Goal: Find specific page/section: Find specific page/section

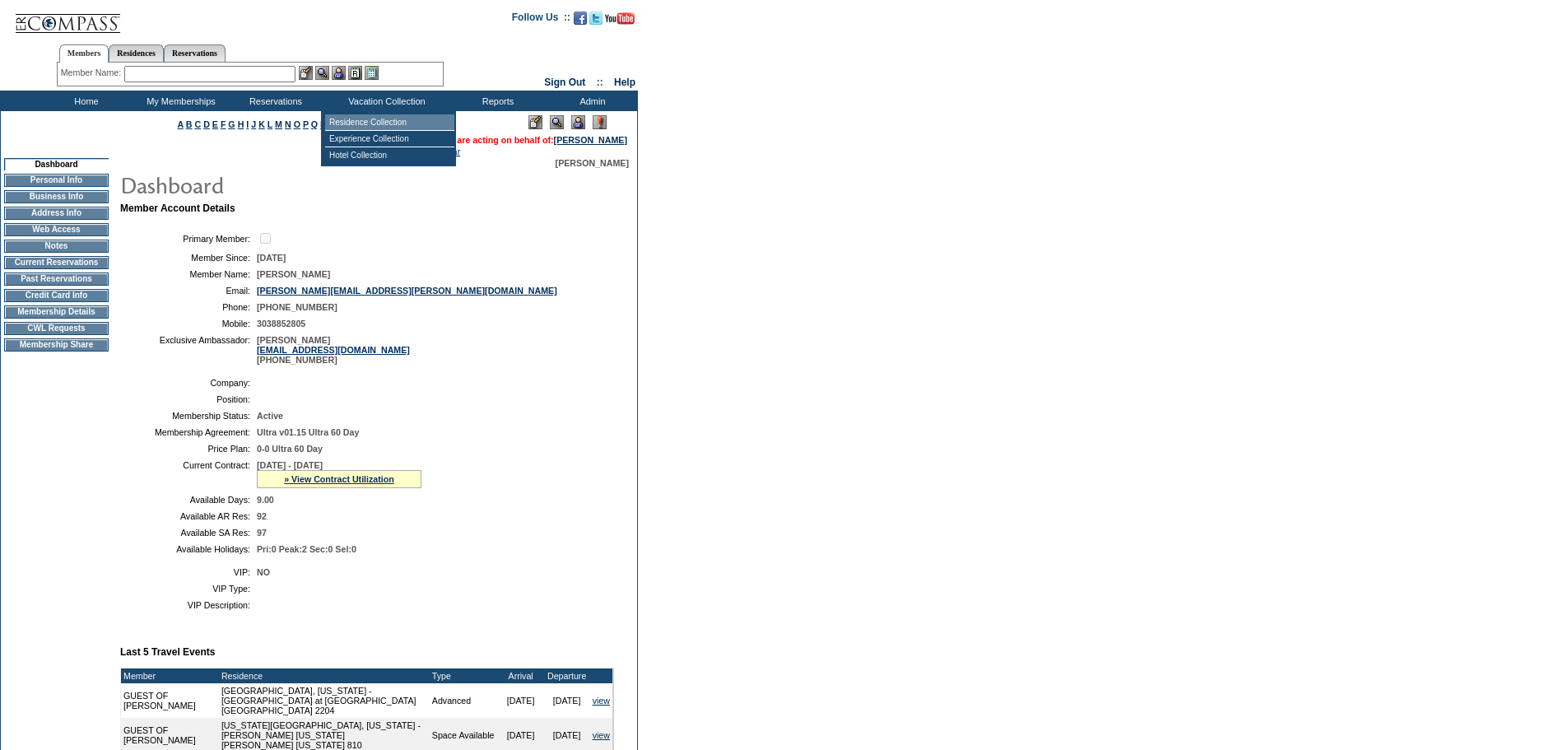
click at [371, 119] on td "Residence Collection" at bounding box center [389, 122] width 129 height 16
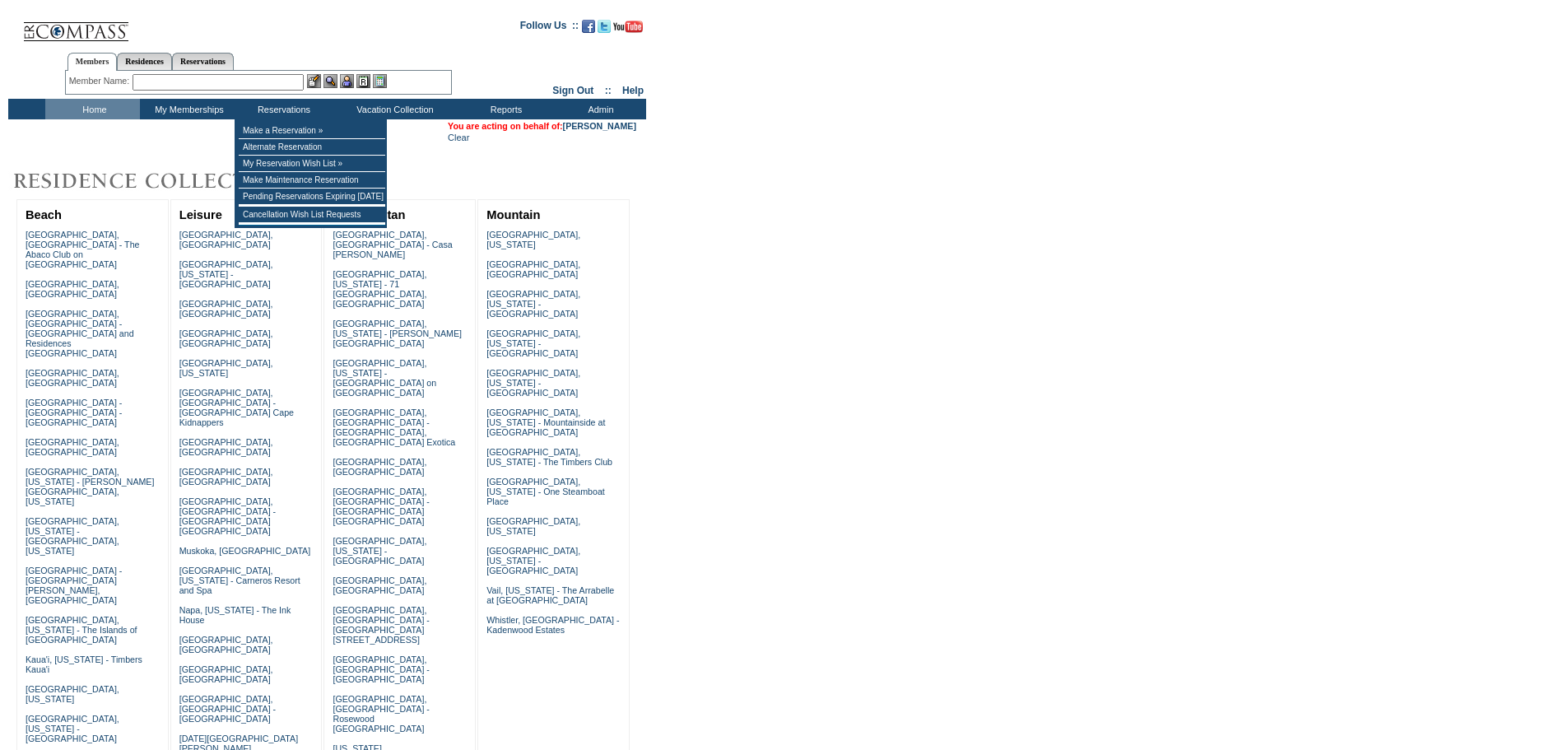
click at [277, 86] on input "text" at bounding box center [217, 82] width 171 height 16
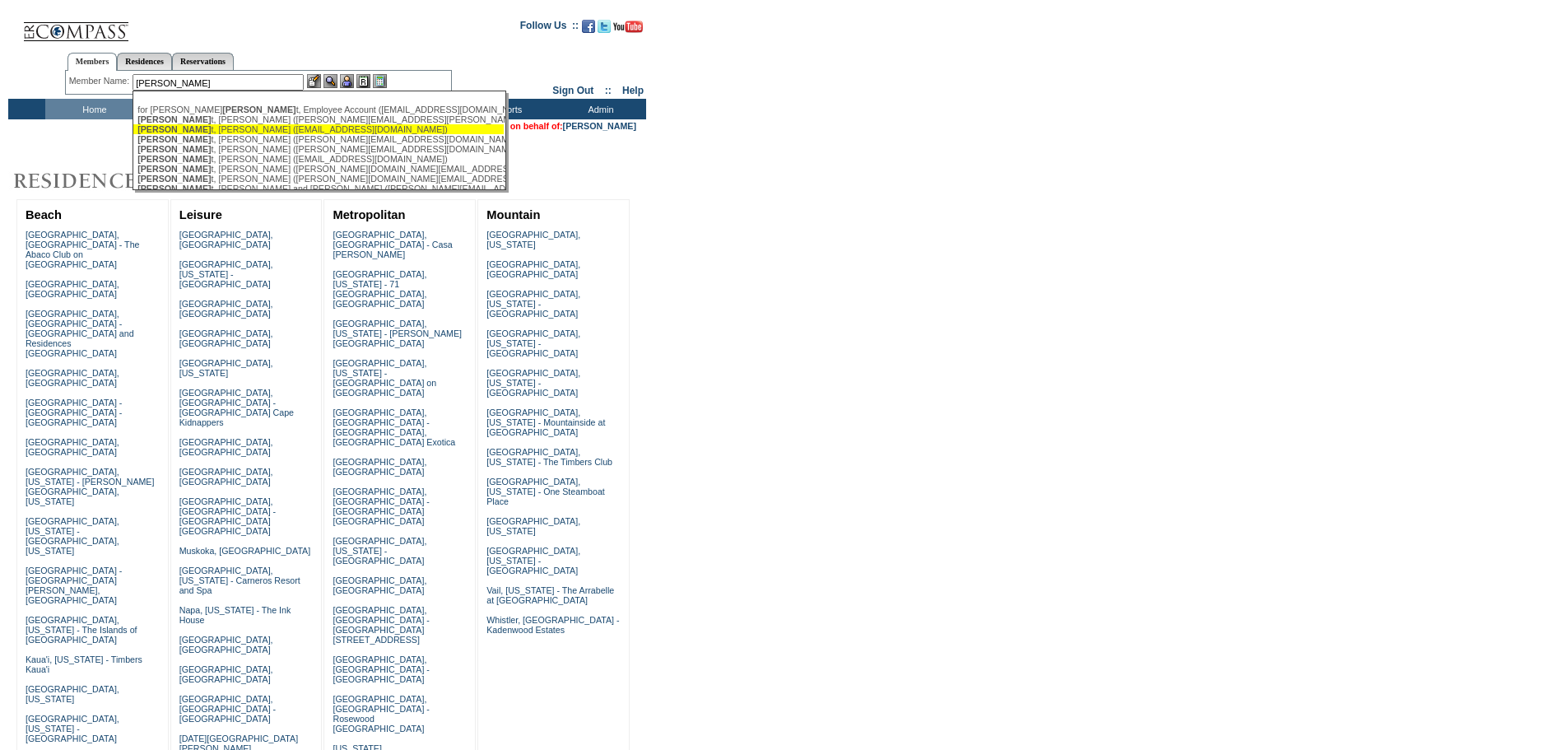
click at [270, 130] on div "[PERSON_NAME], [PERSON_NAME] ([EMAIL_ADDRESS][DOMAIN_NAME])" at bounding box center [318, 129] width 362 height 9
type input "[PERSON_NAME] ([EMAIL_ADDRESS][DOMAIN_NAME])"
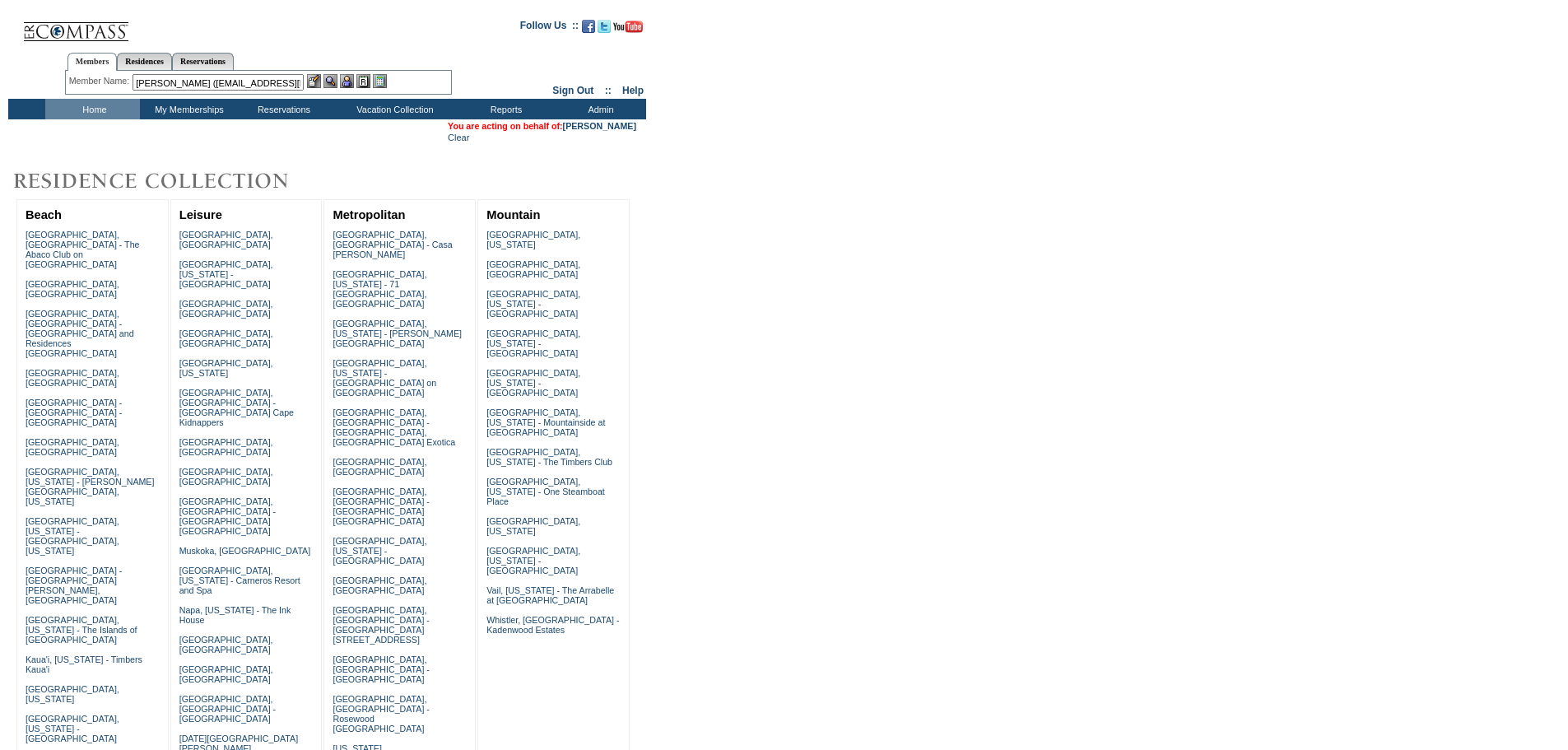
click at [352, 81] on img at bounding box center [347, 81] width 14 height 14
click at [403, 130] on td "Residence Collection" at bounding box center [398, 131] width 129 height 16
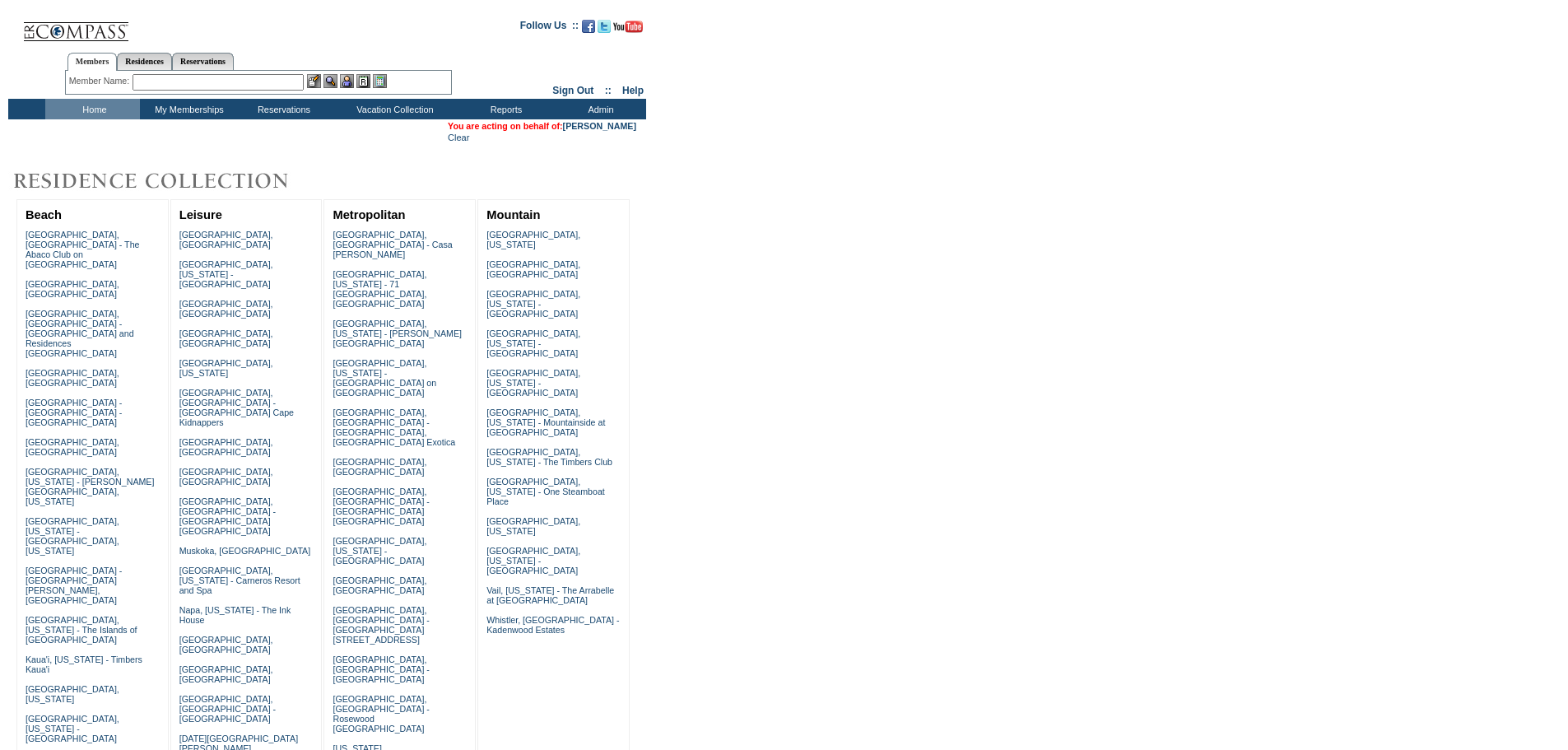
click at [246, 84] on input "text" at bounding box center [217, 82] width 171 height 16
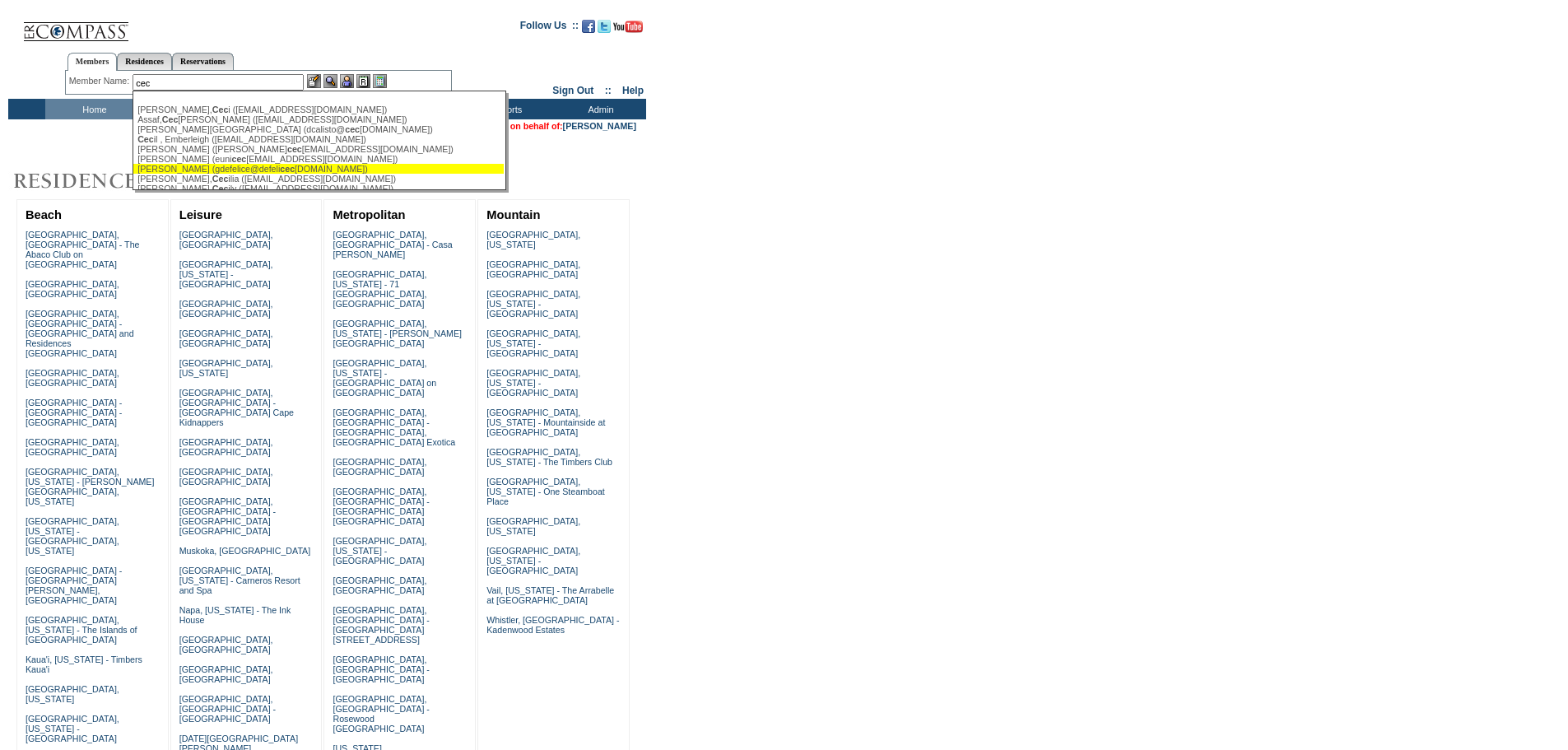
type input "cec"
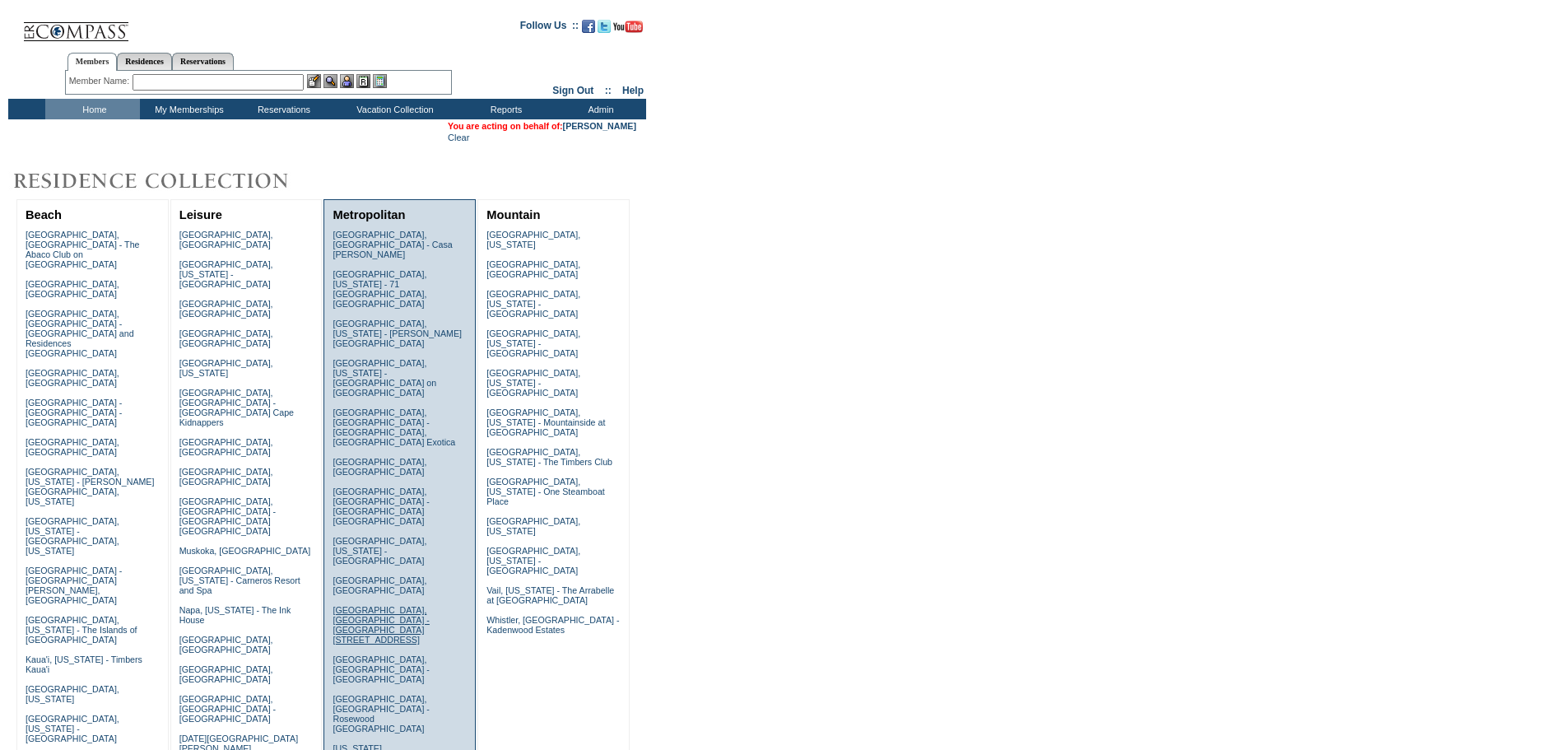
click at [373, 605] on link "[GEOGRAPHIC_DATA], [GEOGRAPHIC_DATA] - [GEOGRAPHIC_DATA][STREET_ADDRESS]" at bounding box center [381, 625] width 96 height 40
